Goal: Task Accomplishment & Management: Manage account settings

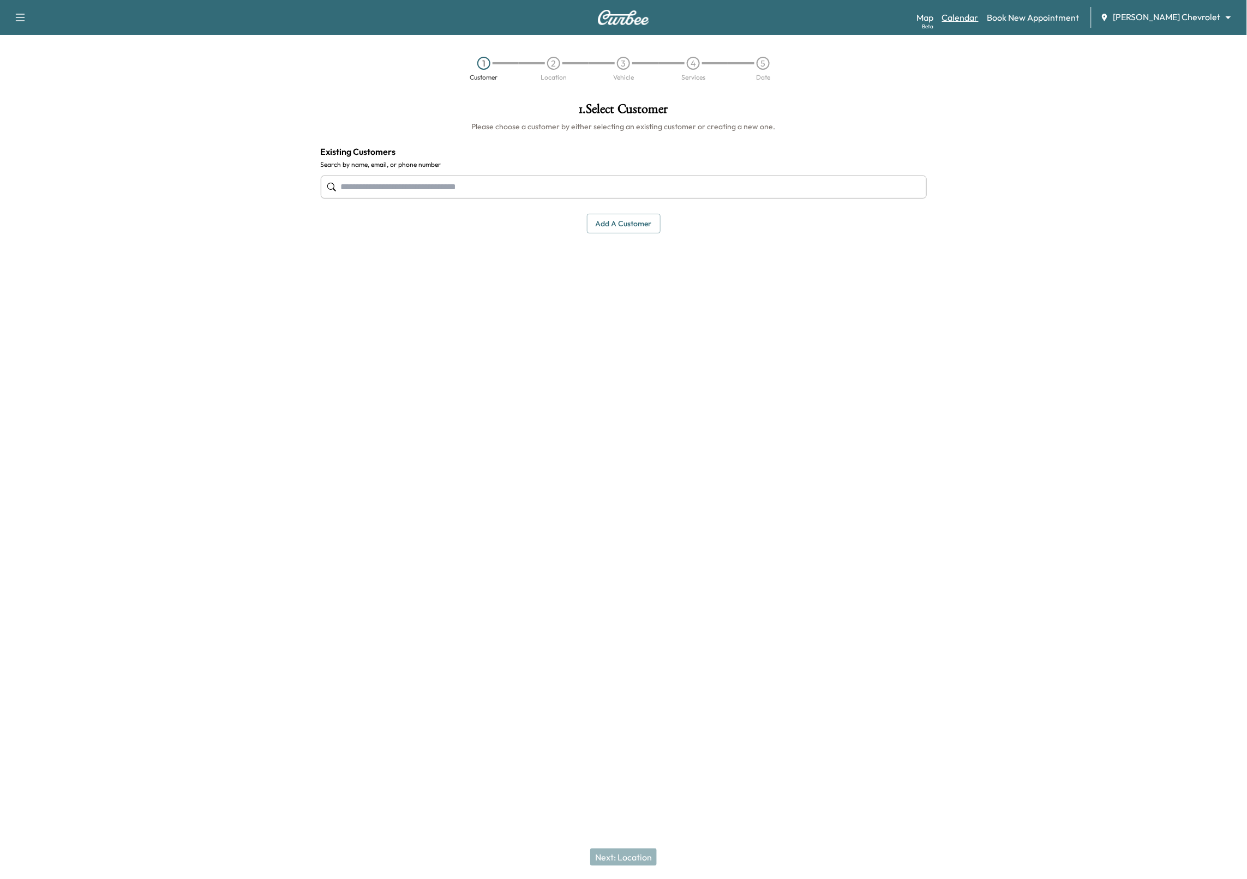
click at [978, 16] on link "Calendar" at bounding box center [960, 17] width 37 height 13
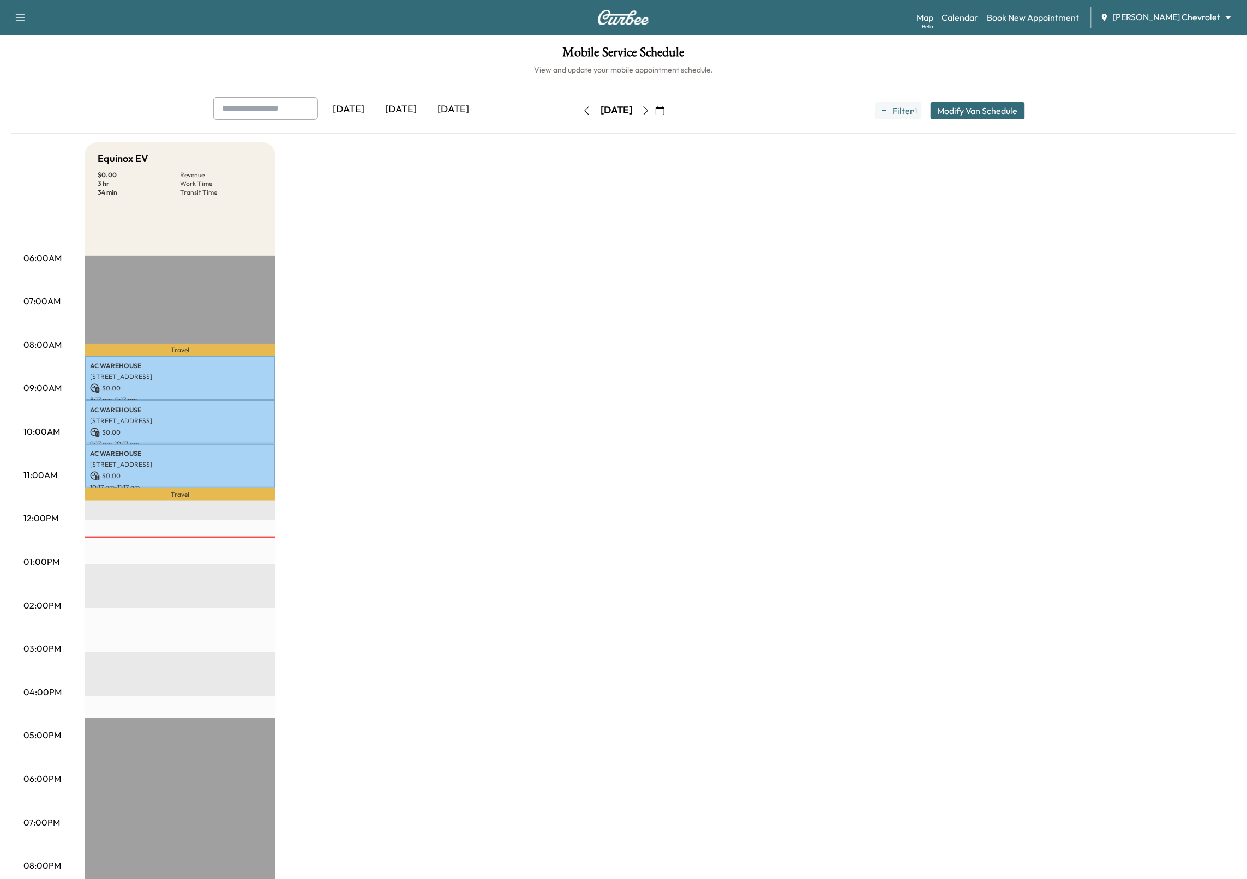
click at [582, 113] on icon "button" at bounding box center [586, 110] width 9 height 9
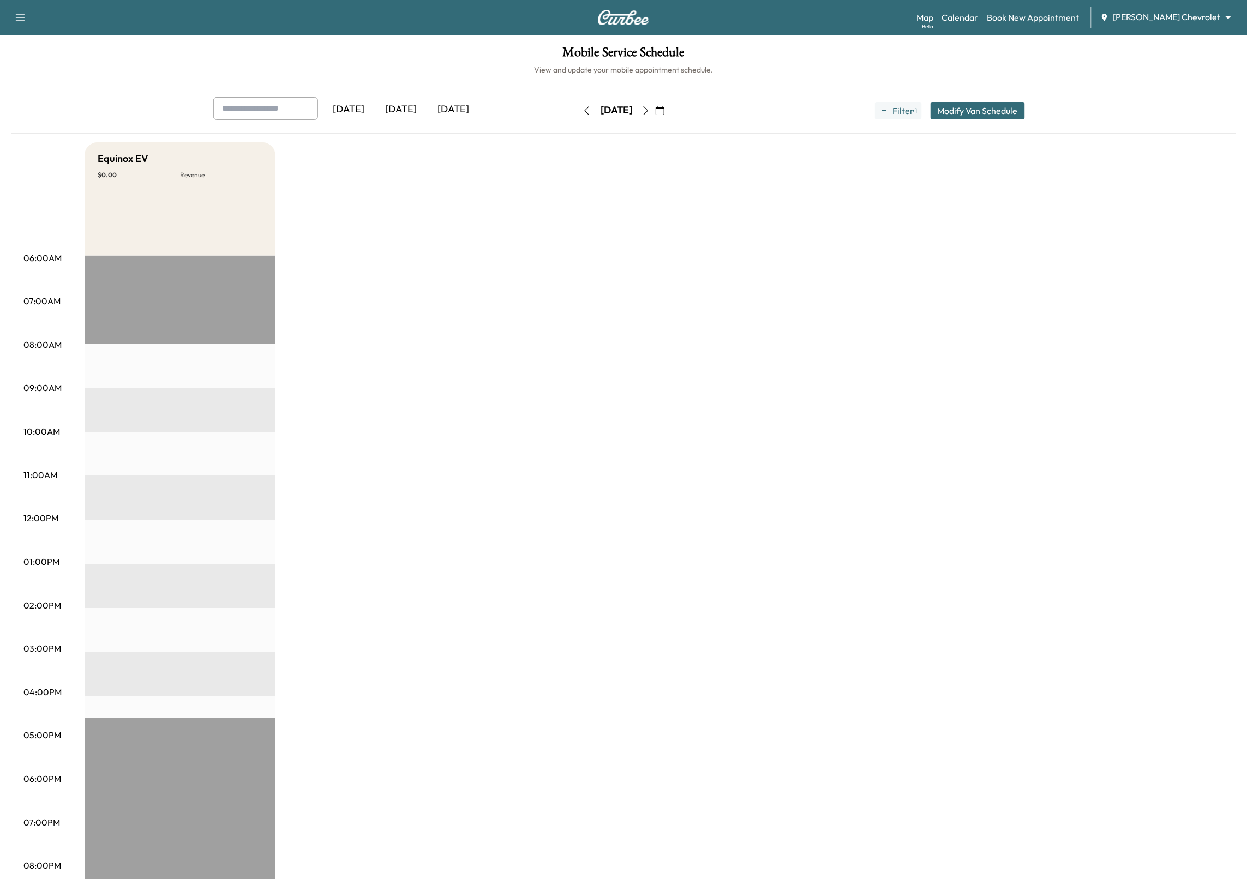
click at [1214, 17] on body "Support Log Out Map Beta Calendar Book New Appointment [PERSON_NAME] Chevrolet …" at bounding box center [623, 439] width 1247 height 879
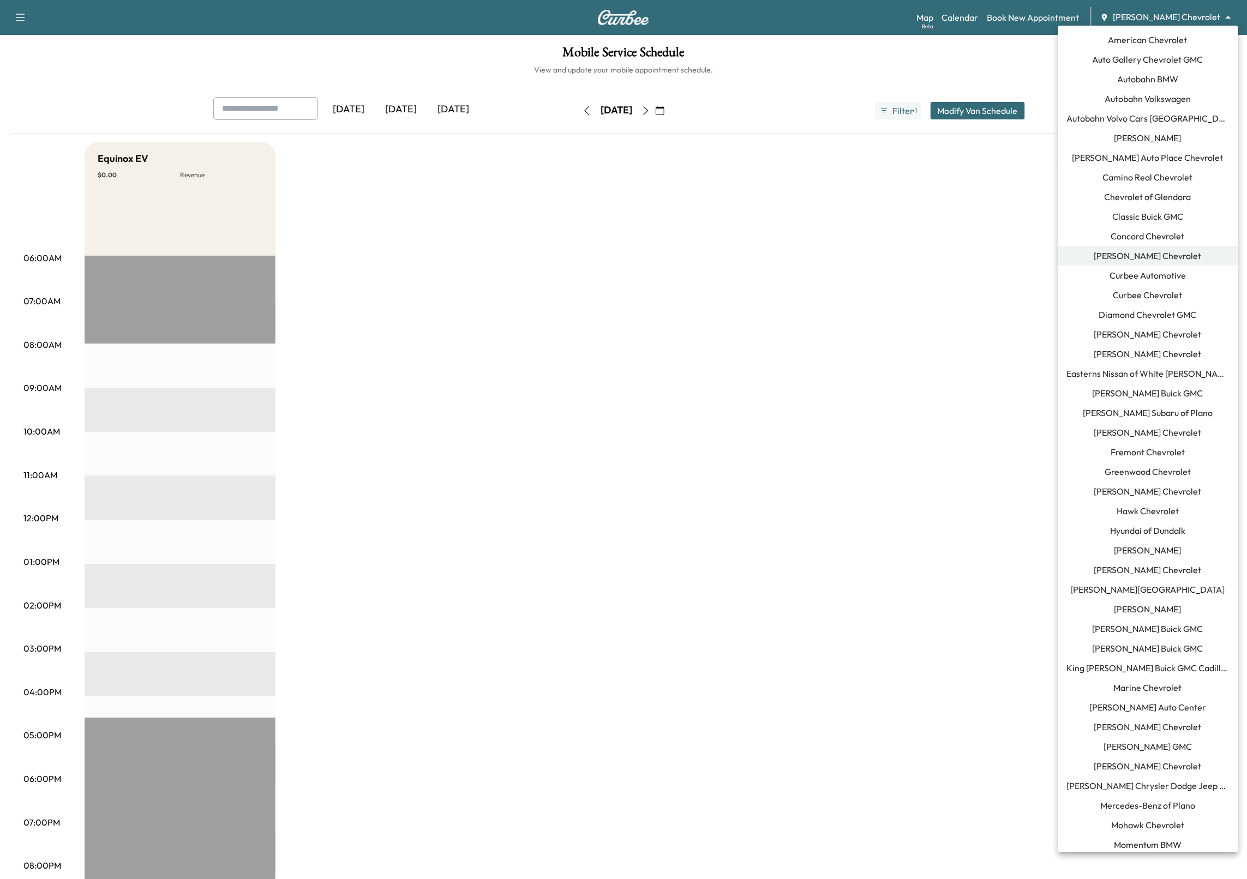
scroll to position [478, 0]
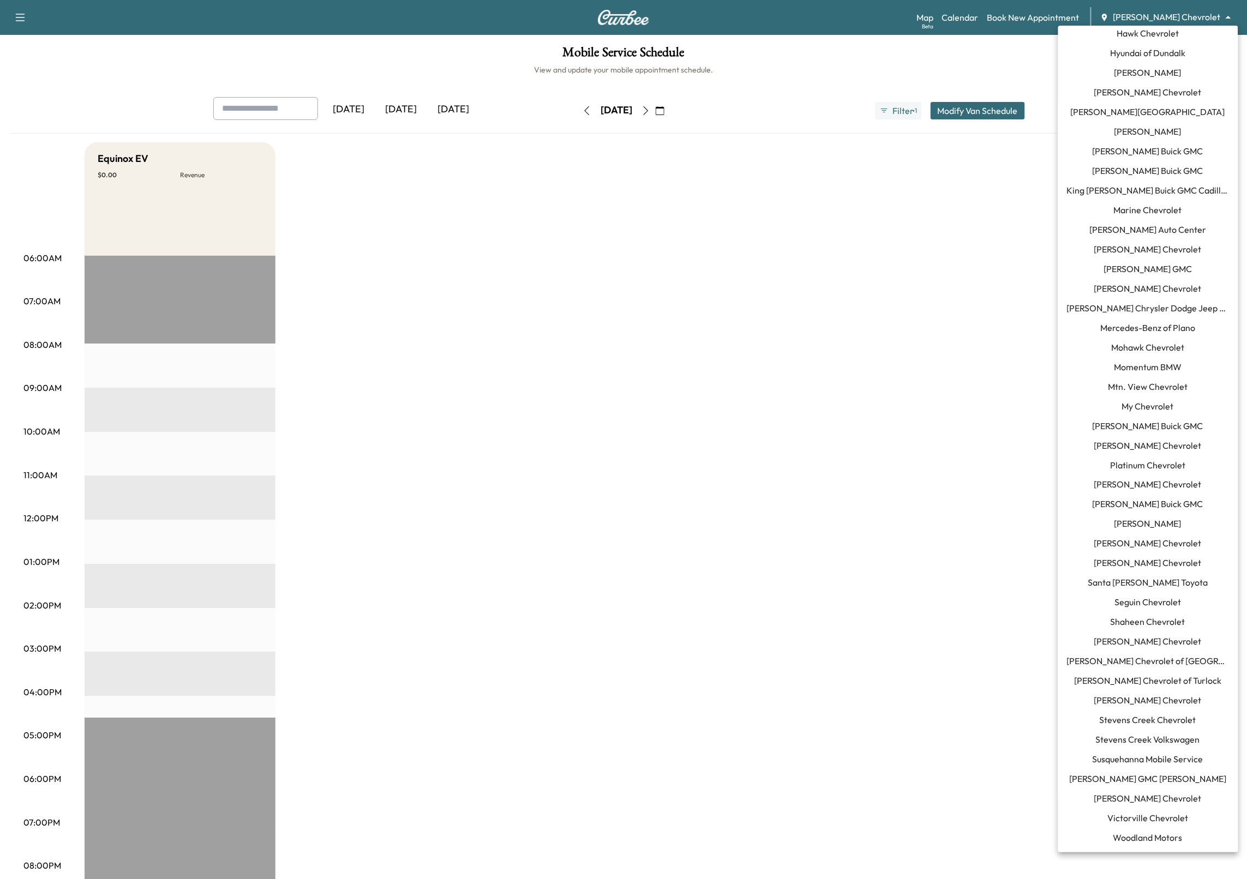
click at [1136, 605] on span "Seguin Chevrolet" at bounding box center [1148, 602] width 67 height 13
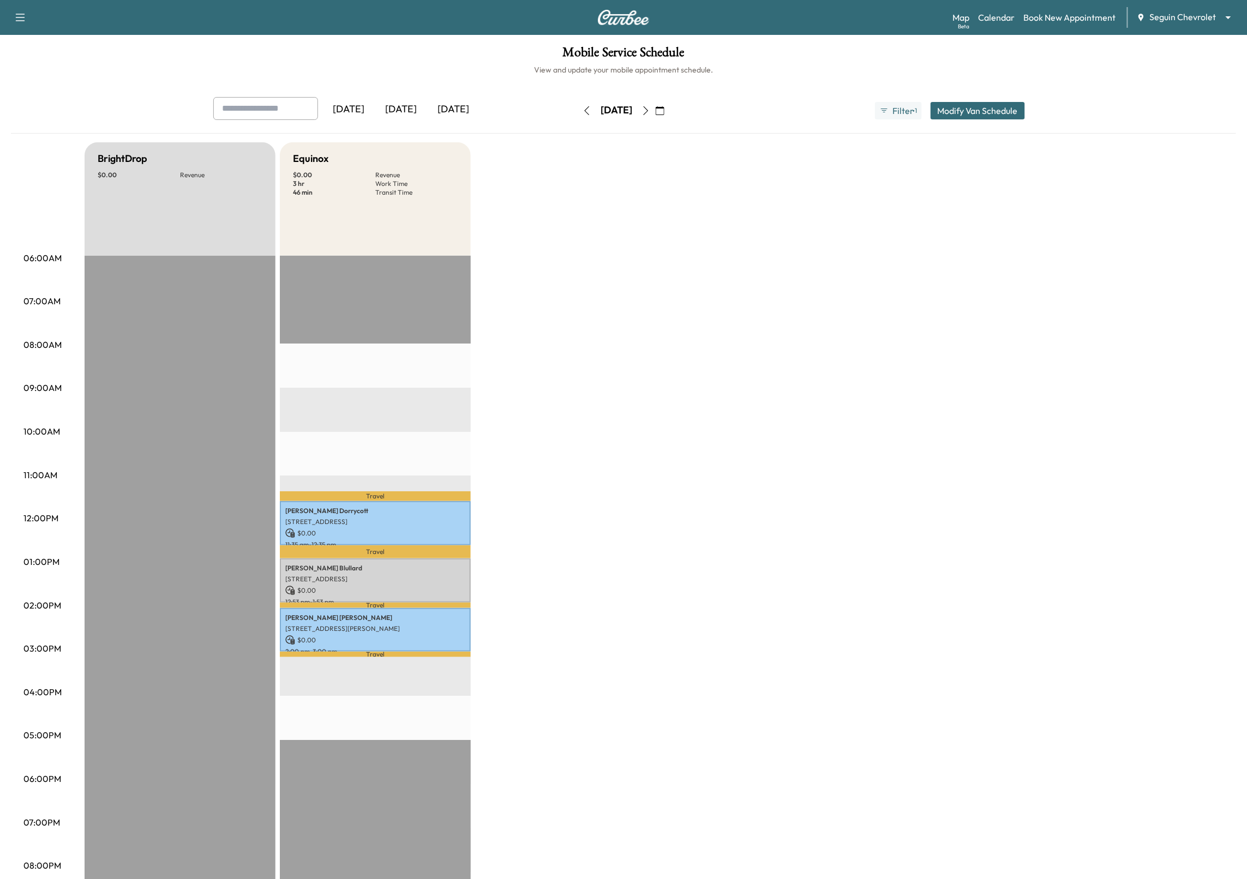
click at [953, 106] on button "Modify Van Schedule" at bounding box center [977, 110] width 94 height 17
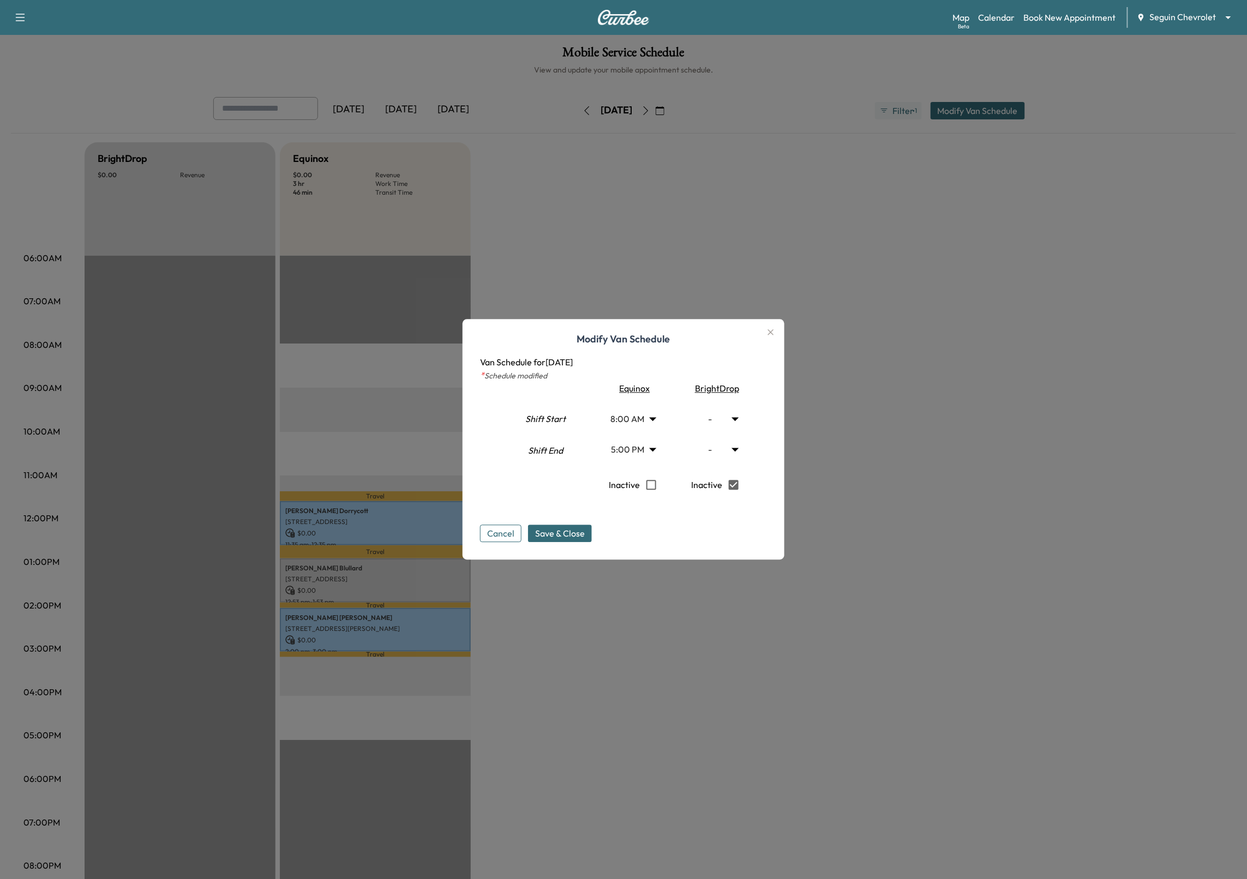
click at [647, 449] on body "Support Log Out Map Beta Calendar Book New Appointment Seguin Chevrolet *******…" at bounding box center [623, 439] width 1247 height 879
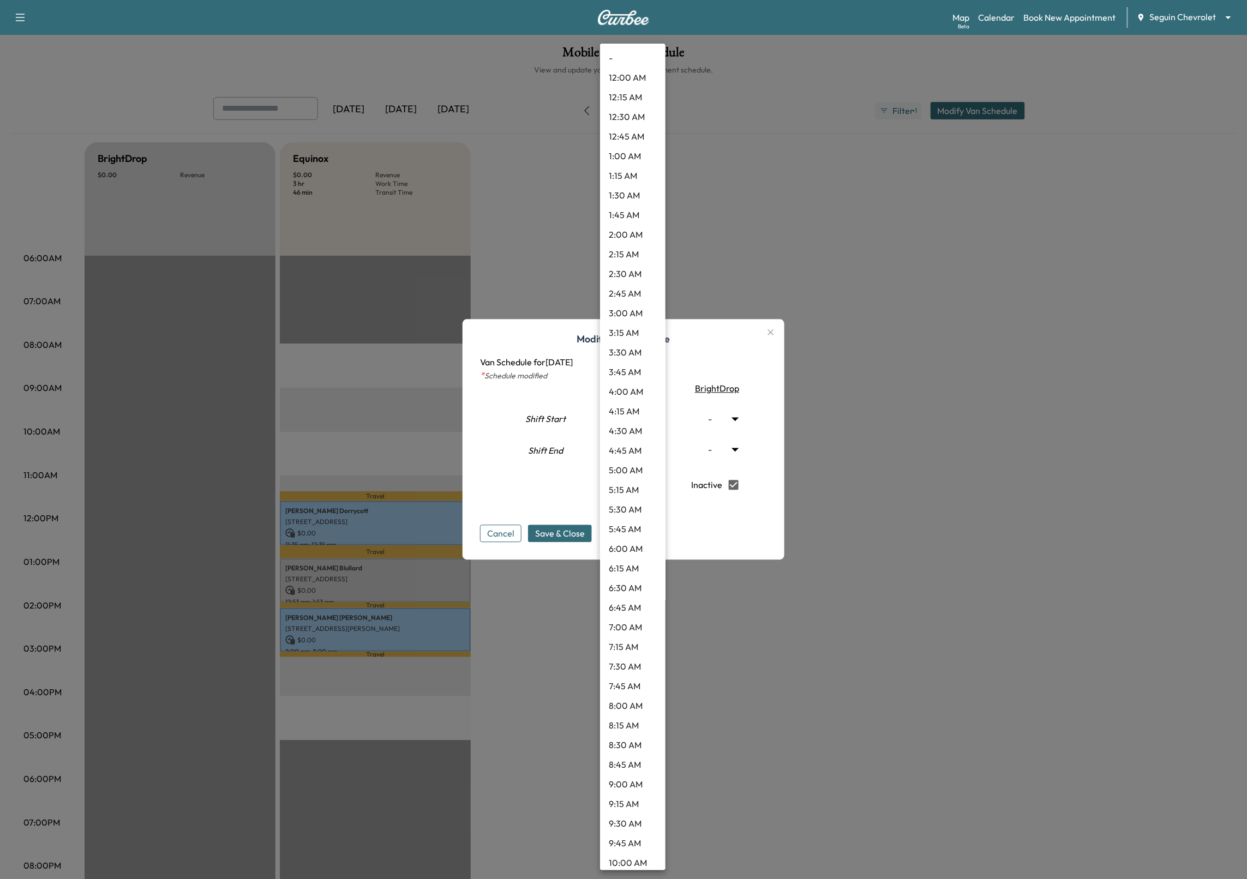
scroll to position [955, 0]
click at [636, 553] on li "6:15 PM" at bounding box center [632, 555] width 65 height 20
type input "*****"
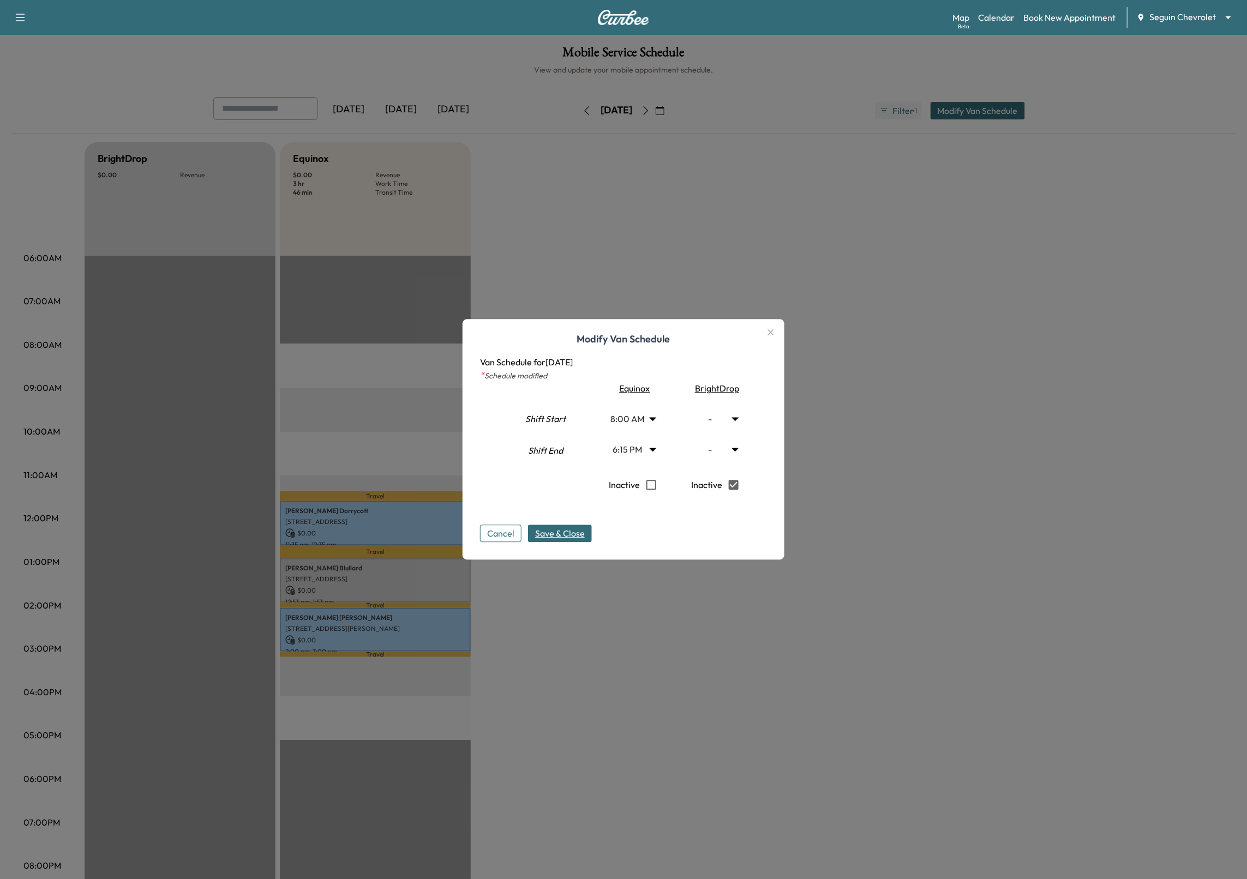
click at [556, 532] on span "Save & Close" at bounding box center [560, 533] width 50 height 13
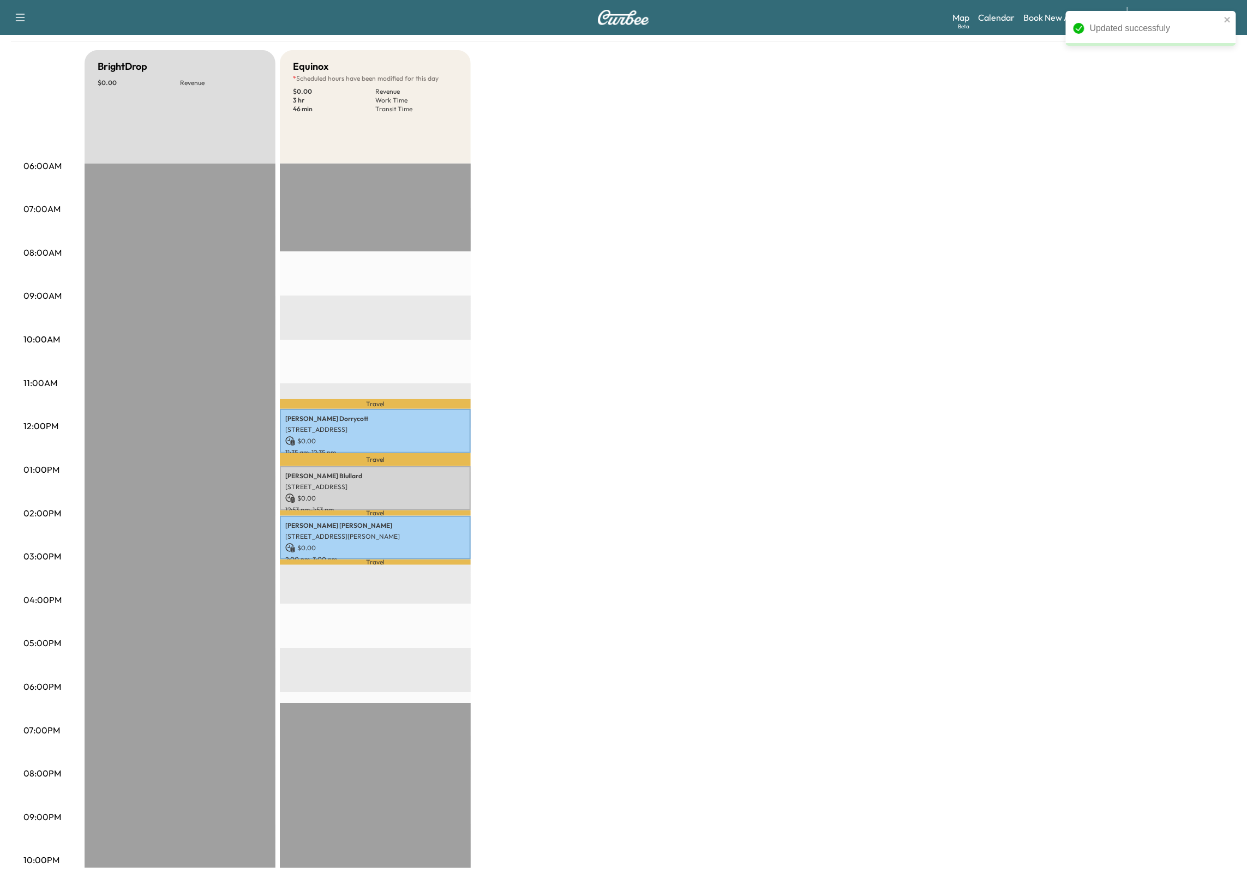
scroll to position [0, 0]
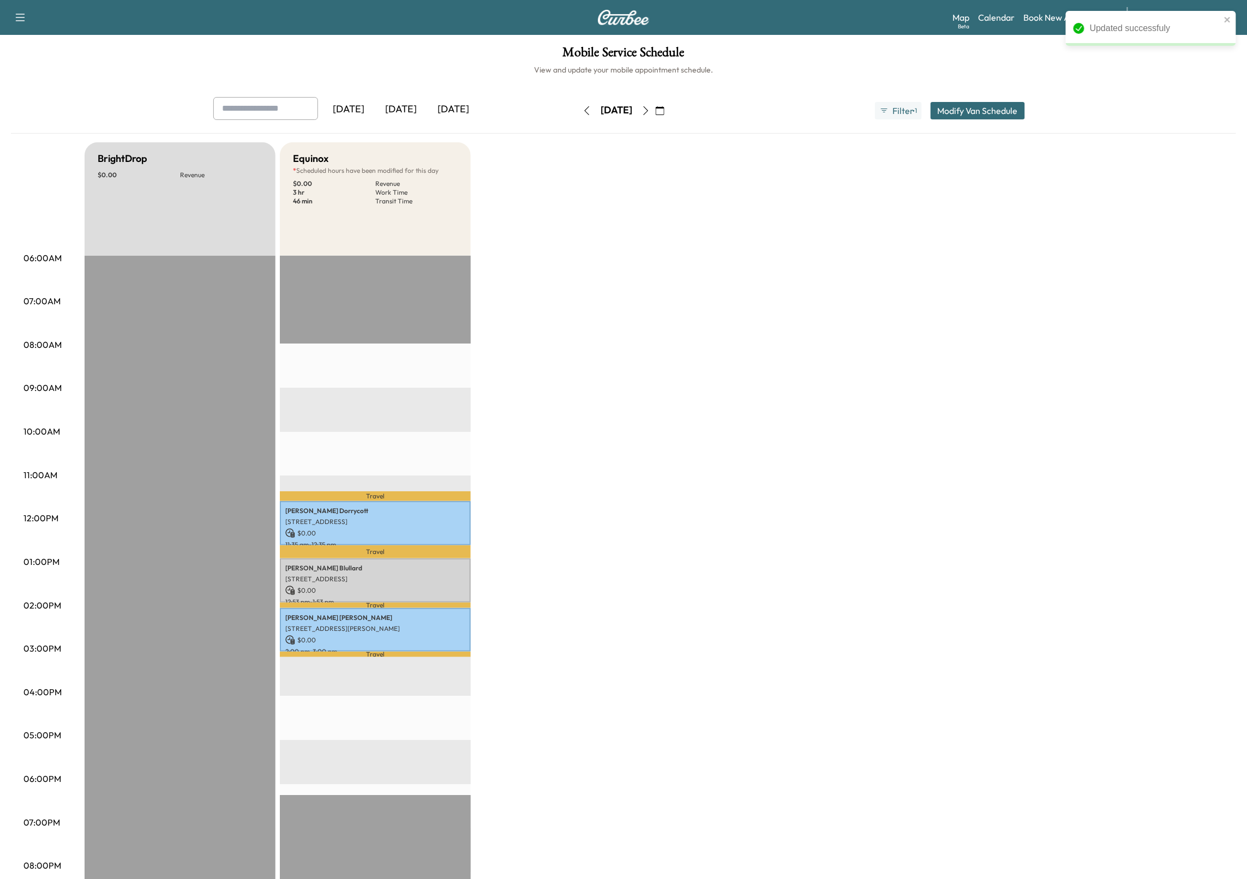
click at [650, 112] on icon "button" at bounding box center [645, 110] width 9 height 9
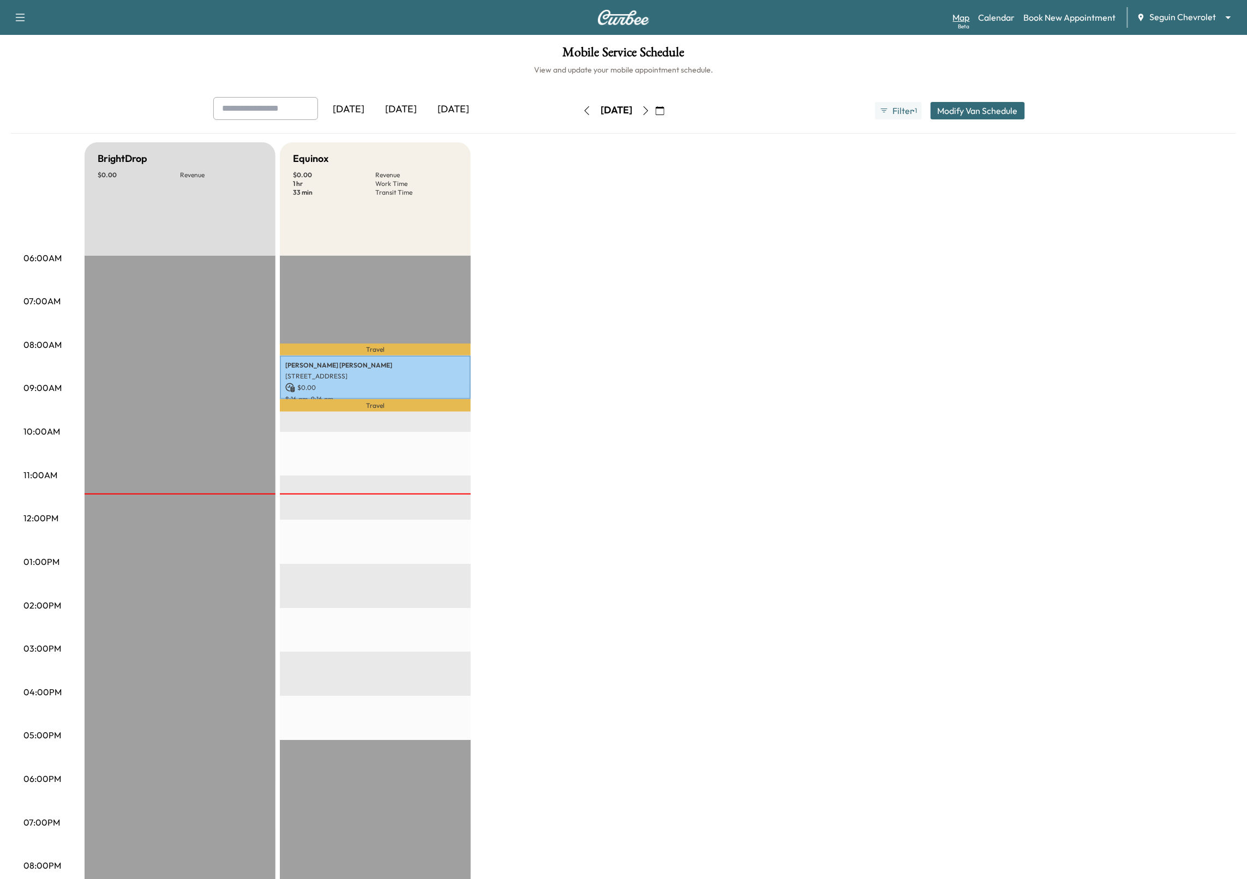
click at [970, 17] on link "Map Beta" at bounding box center [961, 17] width 17 height 13
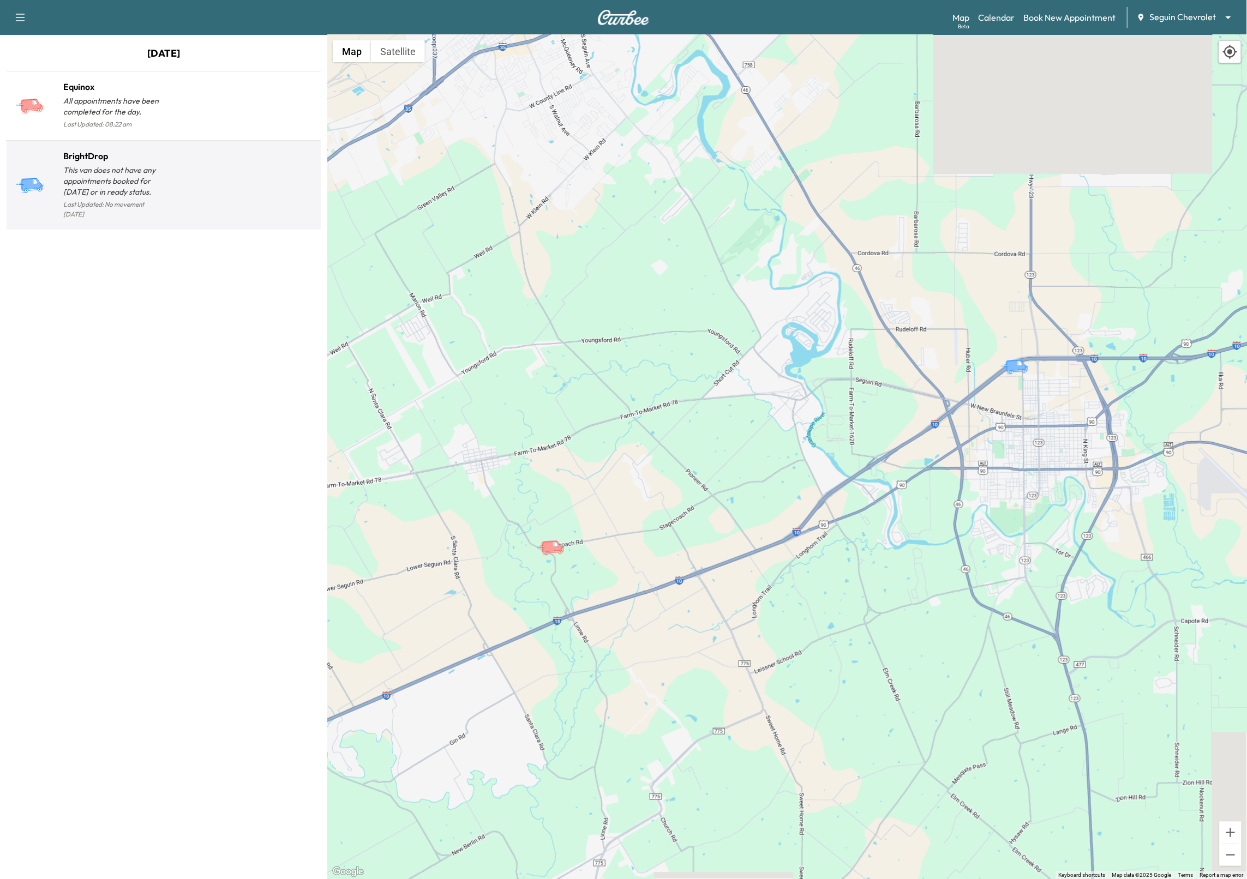
click at [229, 220] on div "BrightDrop This van does not have any appointments booked for [DATE] or in read…" at bounding box center [164, 185] width 314 height 89
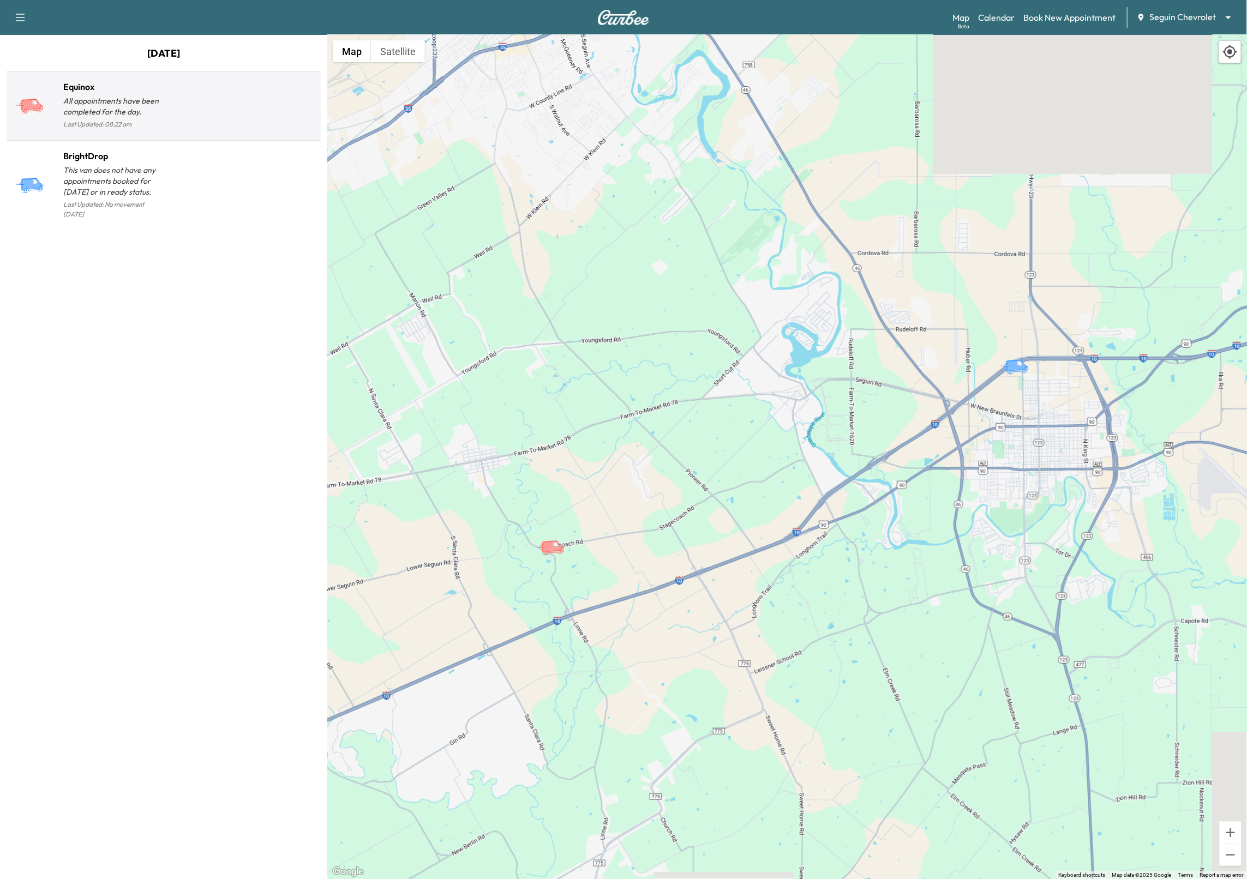
click at [233, 129] on div at bounding box center [240, 110] width 153 height 43
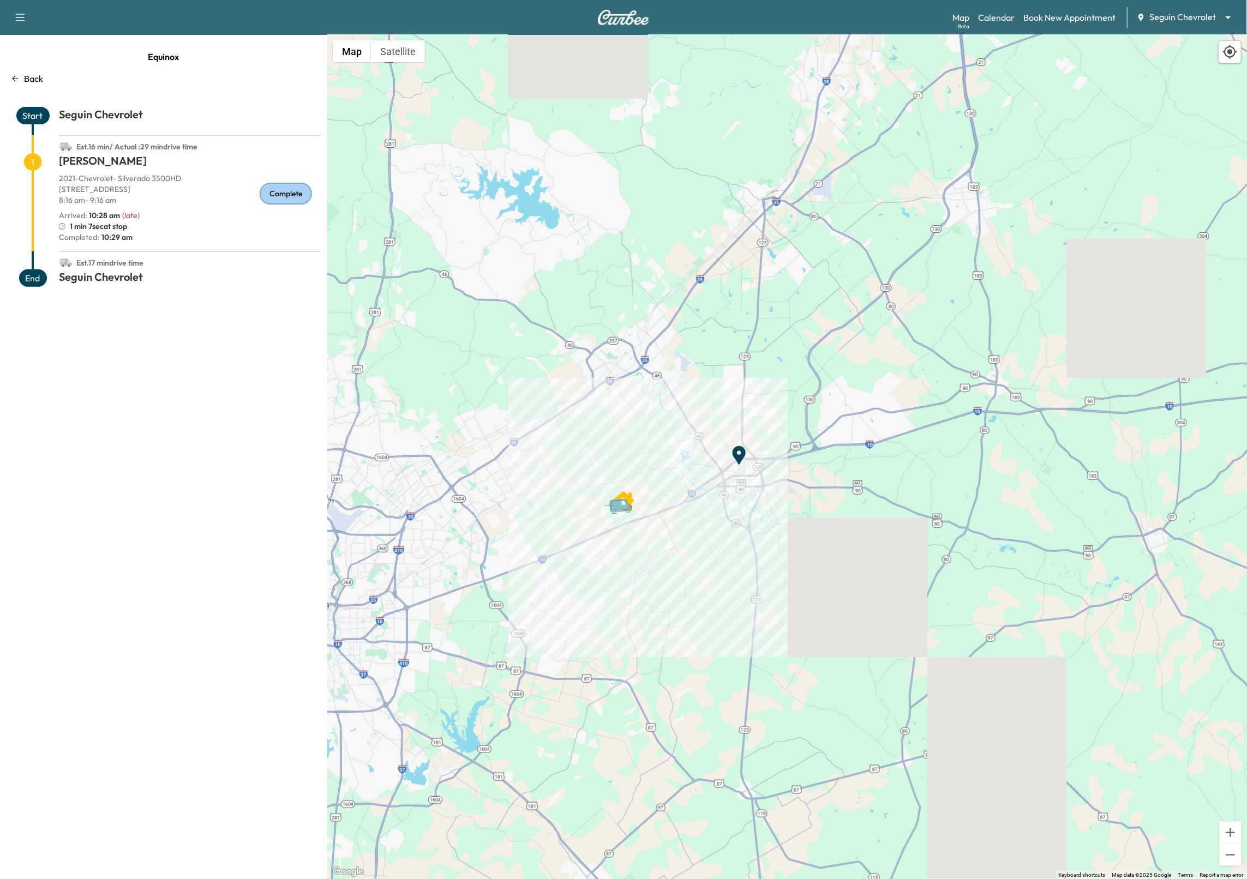
drag, startPoint x: 70, startPoint y: 227, endPoint x: 129, endPoint y: 225, distance: 58.9
click at [129, 225] on div "1 min 7sec at stop" at bounding box center [190, 226] width 262 height 11
click at [176, 232] on p "Completed: 10:29 am" at bounding box center [190, 237] width 262 height 11
